Goal: Find specific page/section: Find specific page/section

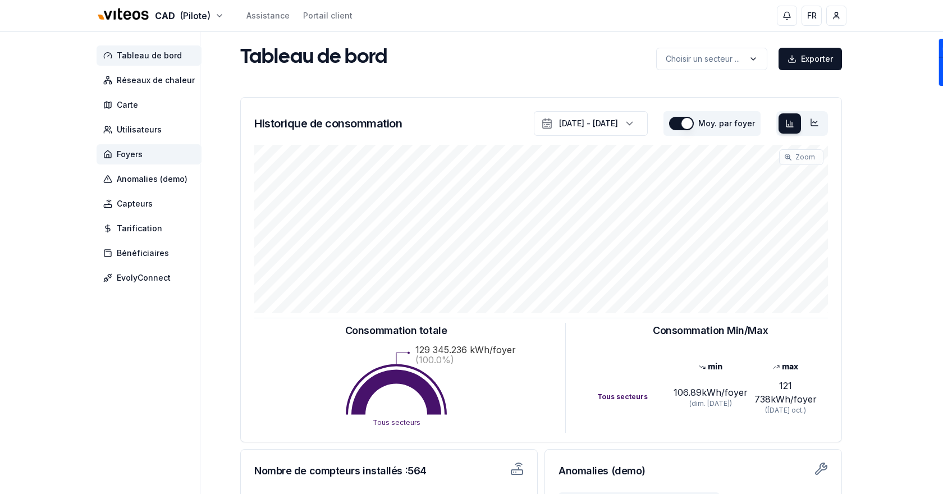
click at [149, 146] on span "Foyers" at bounding box center [149, 154] width 105 height 20
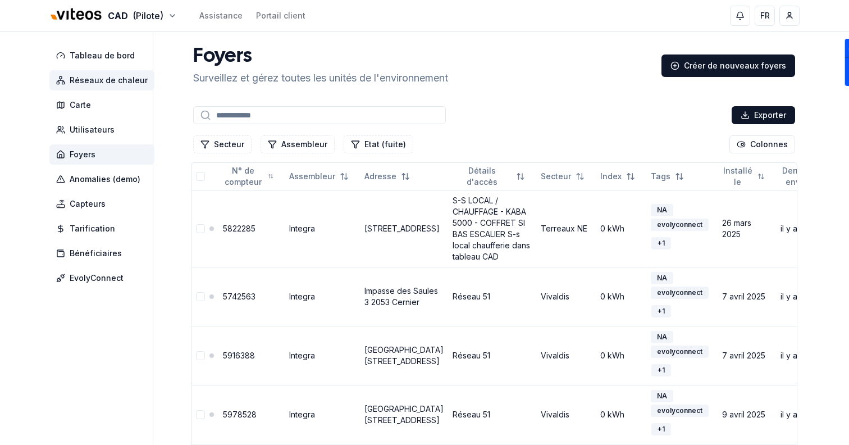
click at [94, 84] on span "Réseaux de chaleur" at bounding box center [109, 80] width 78 height 11
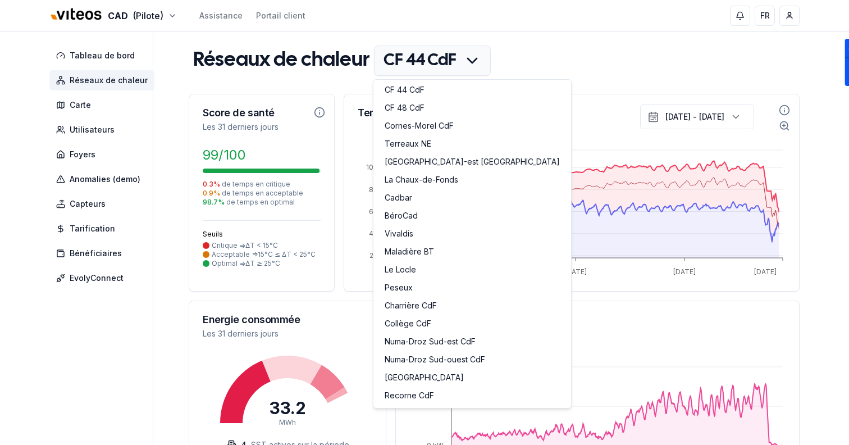
click at [441, 62] on html "CAD (Pilote) Assistance Portail client FR Sami Tableau de bord Réseaux de chale…" at bounding box center [424, 403] width 849 height 807
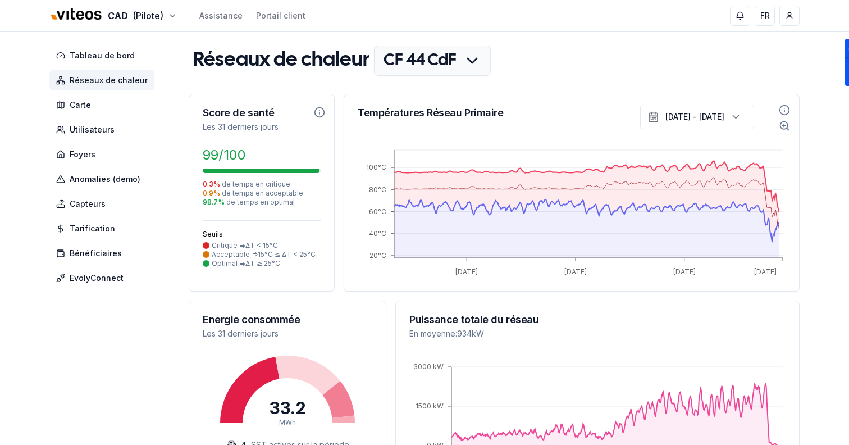
click at [556, 58] on html "CAD (Pilote) Assistance Portail client FR Sami Tableau de bord Réseaux de chale…" at bounding box center [424, 404] width 849 height 808
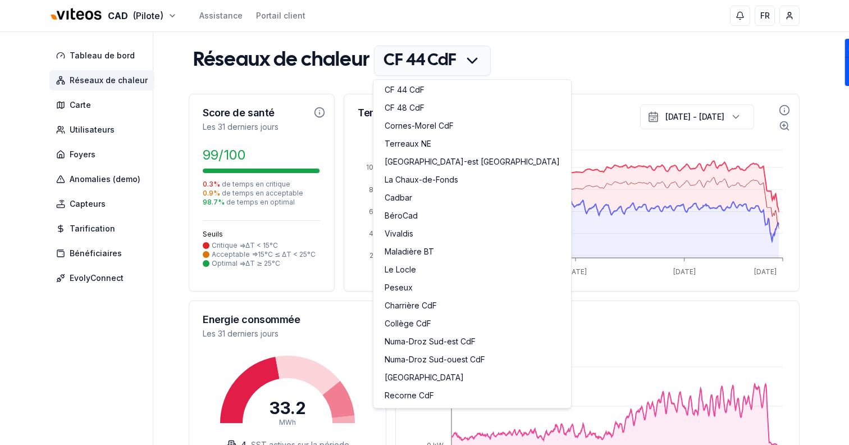
click at [460, 51] on html "CAD (Pilote) Assistance Portail client FR Sami Tableau de bord Réseaux de chale…" at bounding box center [424, 404] width 849 height 808
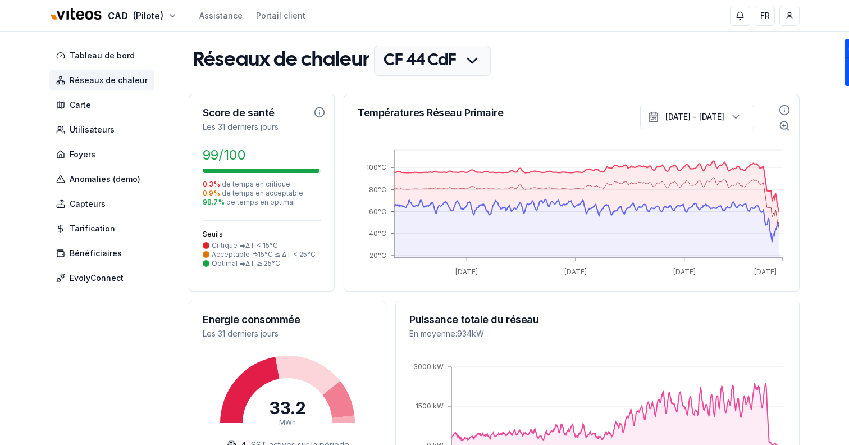
click at [580, 62] on html "CAD (Pilote) Assistance Portail client FR Sami Tableau de bord Réseaux de chale…" at bounding box center [424, 404] width 849 height 808
click at [460, 64] on html "CAD (Pilote) Assistance Portail client FR Sami Tableau de bord Réseaux de chale…" at bounding box center [424, 404] width 849 height 808
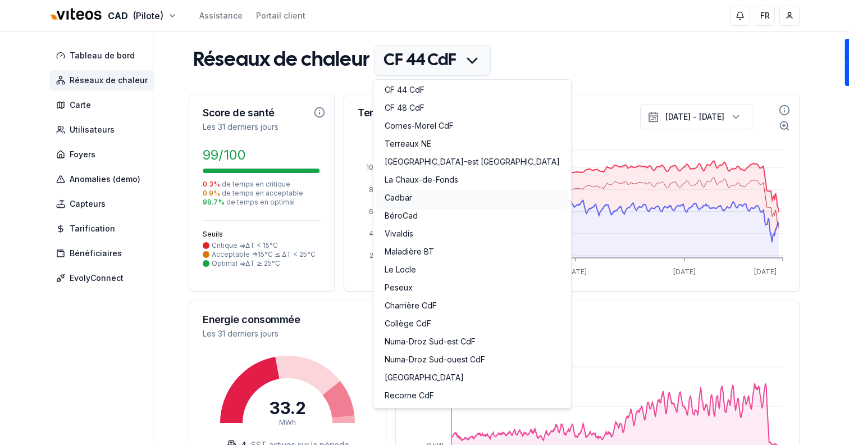
click at [435, 195] on link "Cadbar" at bounding box center [471, 199] width 193 height 18
